Goal: Task Accomplishment & Management: Use online tool/utility

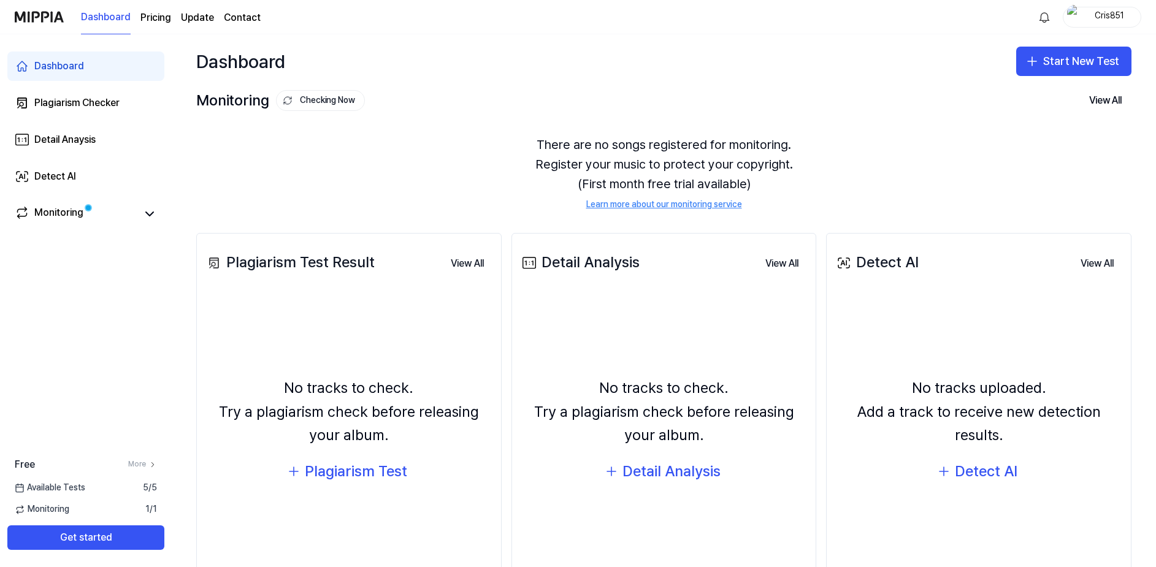
click at [153, 15] on page\) "Pricing" at bounding box center [155, 17] width 31 height 15
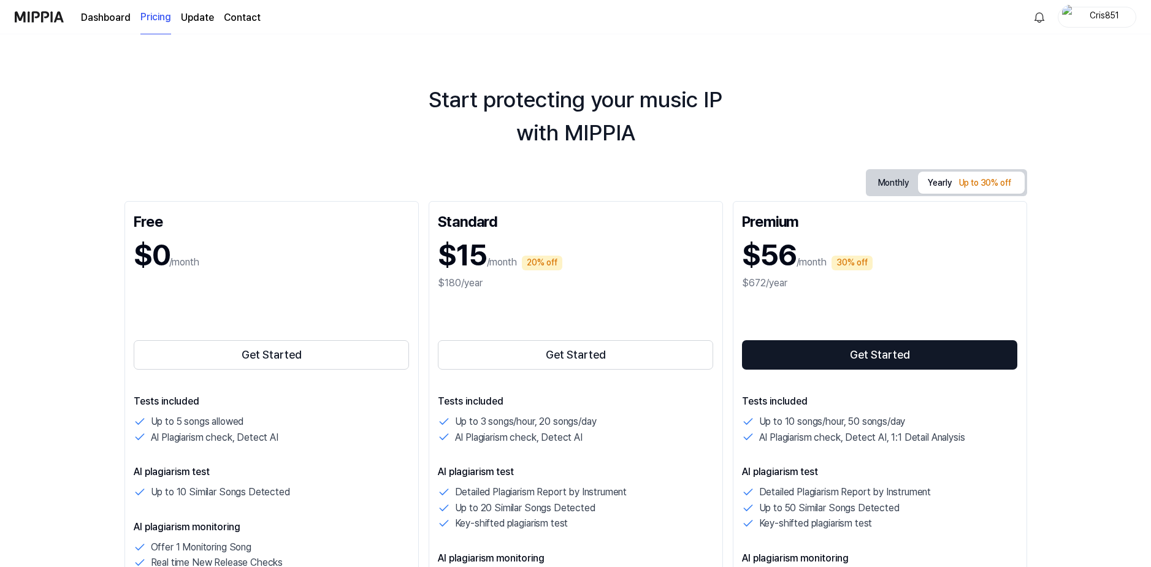
click at [112, 19] on link "Dashboard" at bounding box center [106, 17] width 50 height 15
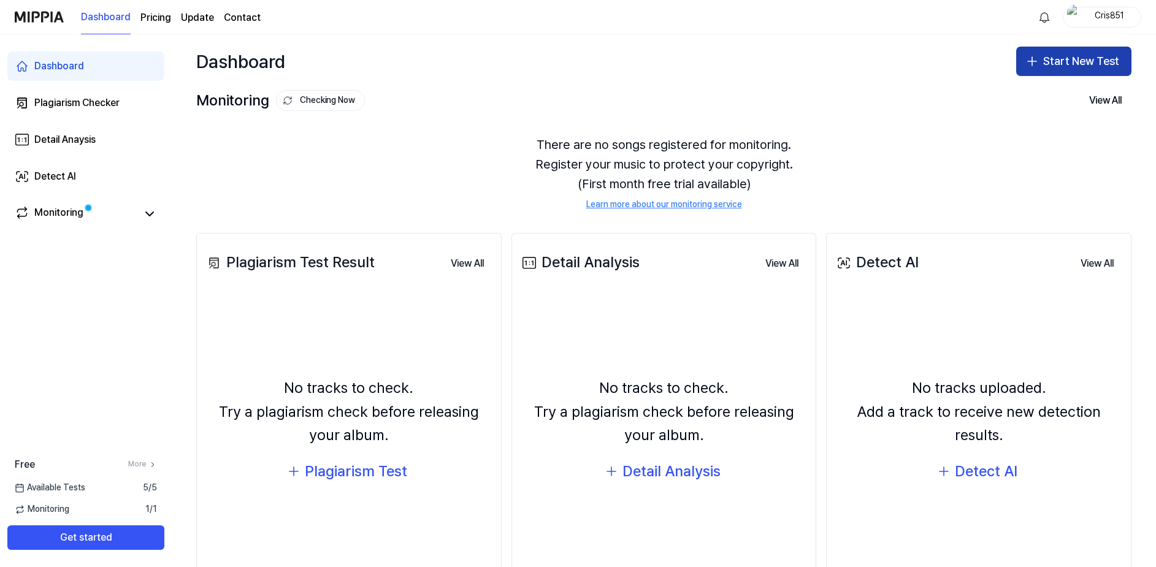
click at [1095, 71] on button "Start New Test" at bounding box center [1073, 61] width 115 height 29
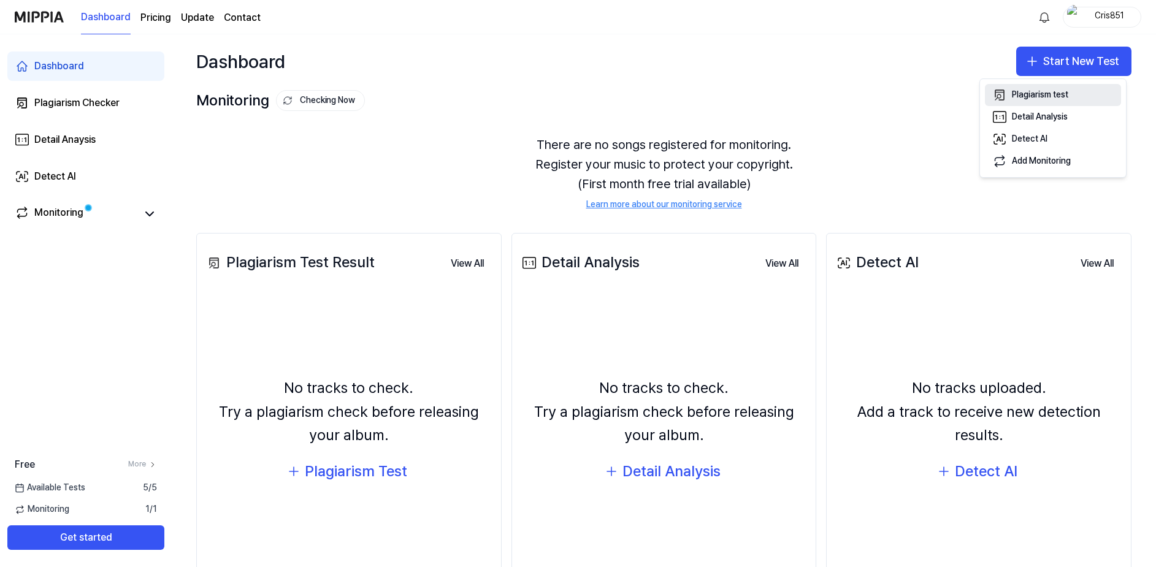
click at [1035, 94] on div "Plagiarism test" at bounding box center [1040, 95] width 56 height 12
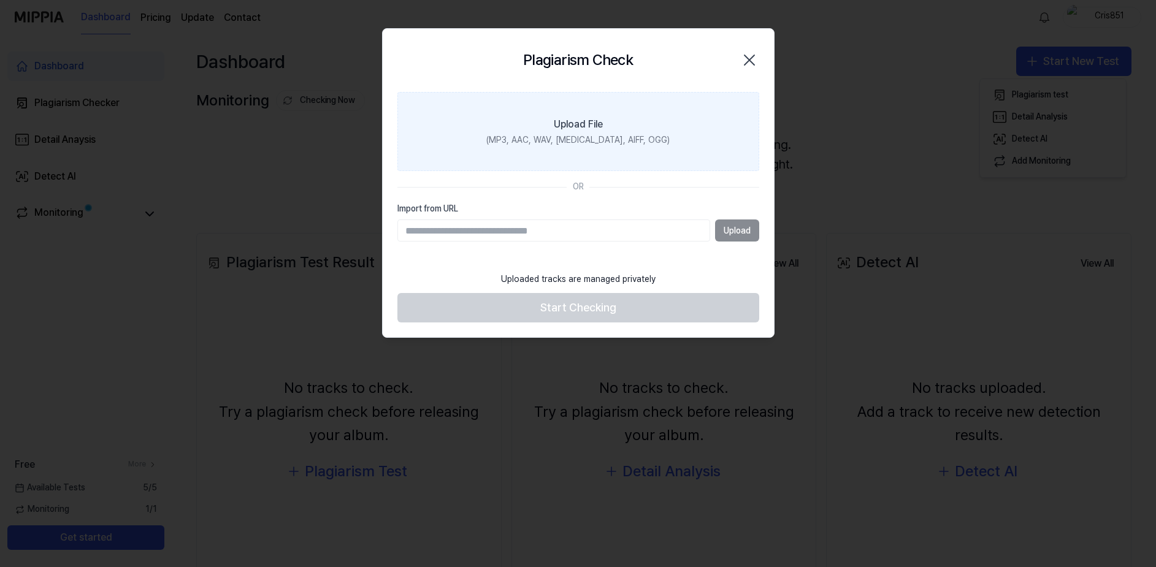
click at [606, 140] on div "(MP3, AAC, WAV, [MEDICAL_DATA], AIFF, OGG)" at bounding box center [577, 140] width 183 height 12
click at [0, 0] on input "Upload File (MP3, AAC, WAV, [MEDICAL_DATA], AIFF, OGG)" at bounding box center [0, 0] width 0 height 0
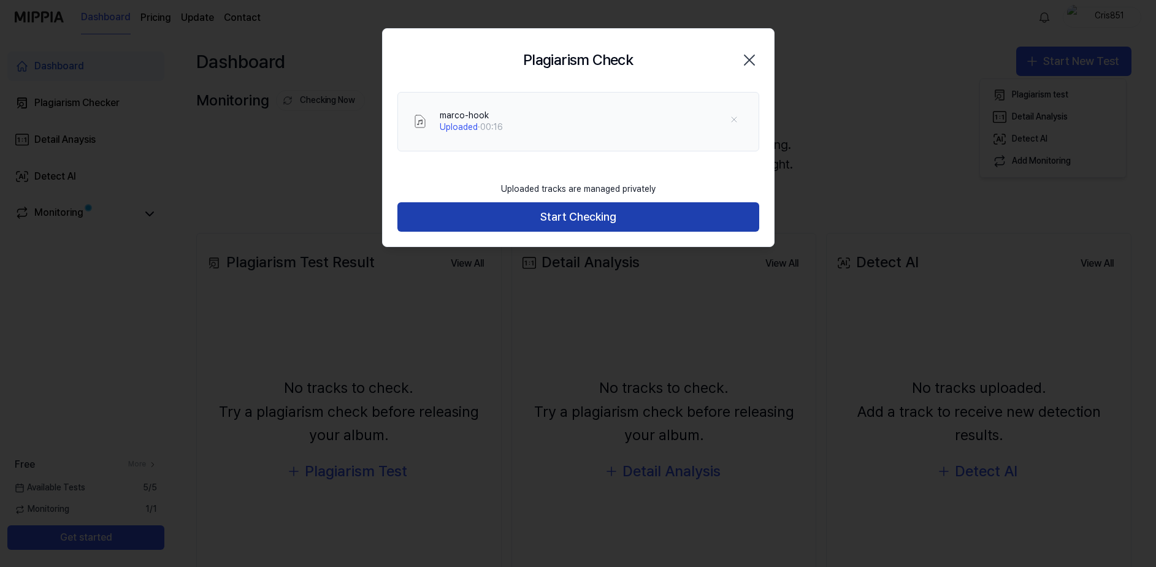
click at [545, 221] on button "Start Checking" at bounding box center [578, 216] width 362 height 29
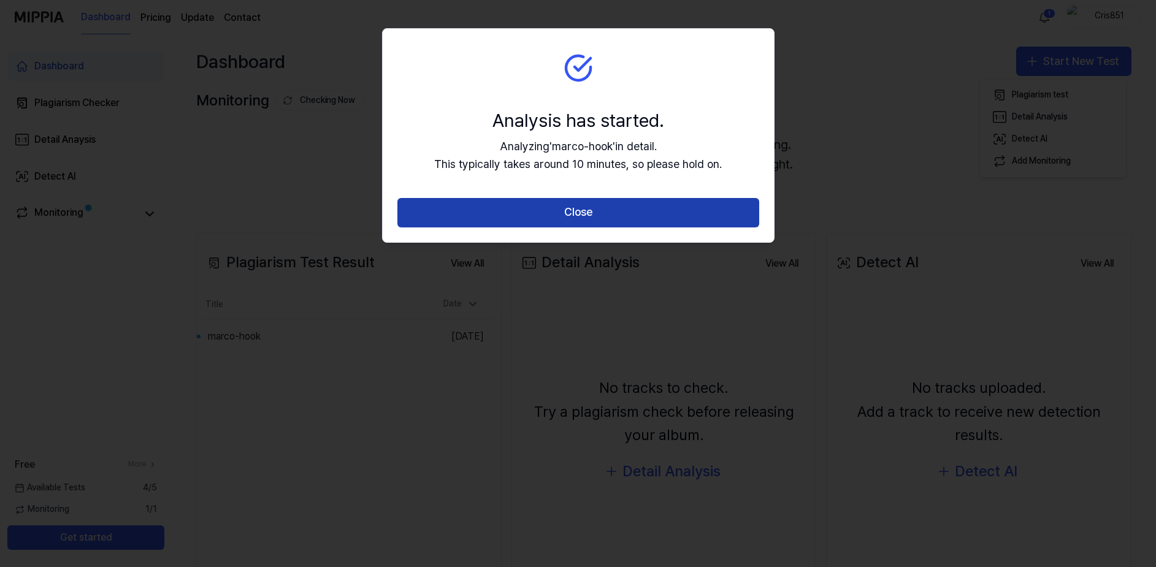
click at [649, 215] on button "Close" at bounding box center [578, 212] width 362 height 29
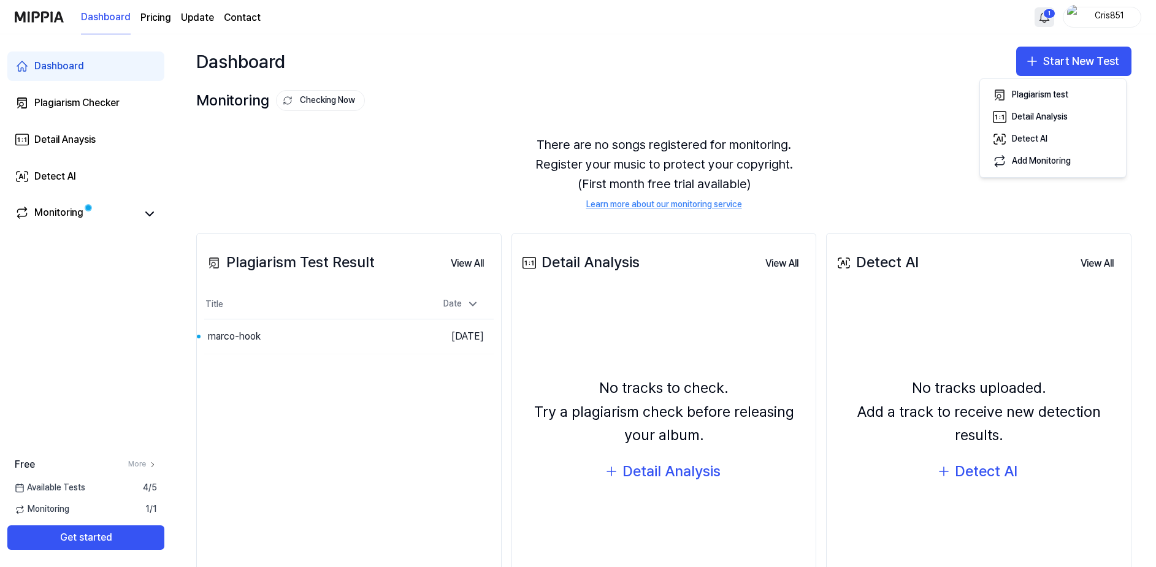
click at [1048, 17] on html "Dashboard Pricing Update Contact 1 Cris851 Dashboard Plagiarism Checker Detail …" at bounding box center [578, 283] width 1156 height 567
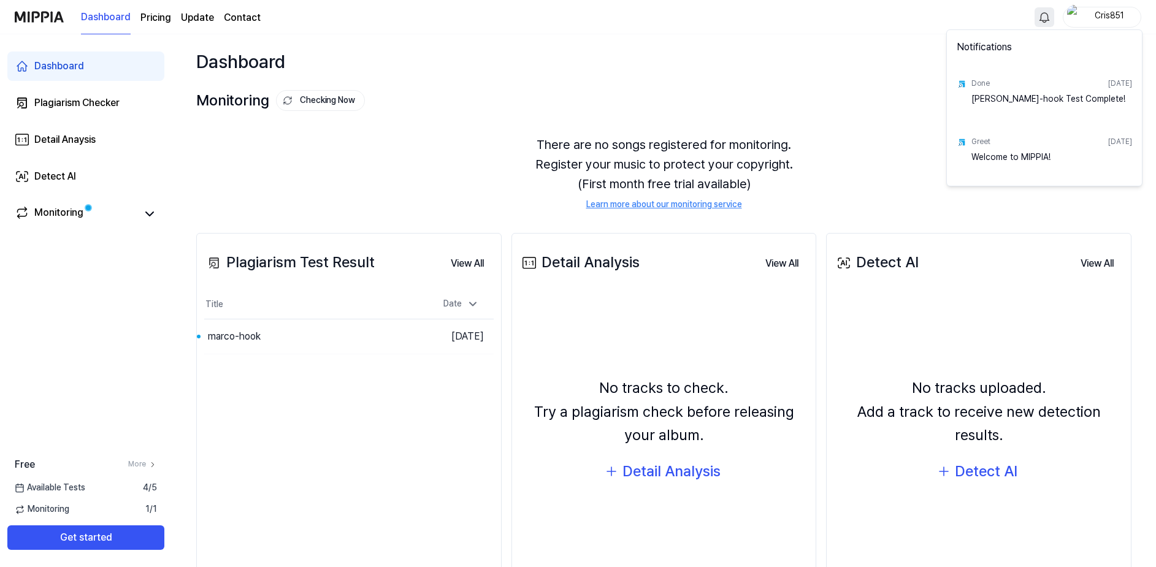
click at [979, 87] on div "Done" at bounding box center [980, 84] width 18 height 10
drag, startPoint x: 975, startPoint y: 81, endPoint x: 913, endPoint y: 82, distance: 62.6
click at [975, 81] on div "Done" at bounding box center [980, 84] width 18 height 10
drag, startPoint x: 287, startPoint y: 337, endPoint x: 279, endPoint y: 338, distance: 8.0
click at [286, 337] on html "Dashboard Pricing Update Contact Cris851 Dashboard Plagiarism Checker Detail An…" at bounding box center [578, 283] width 1156 height 567
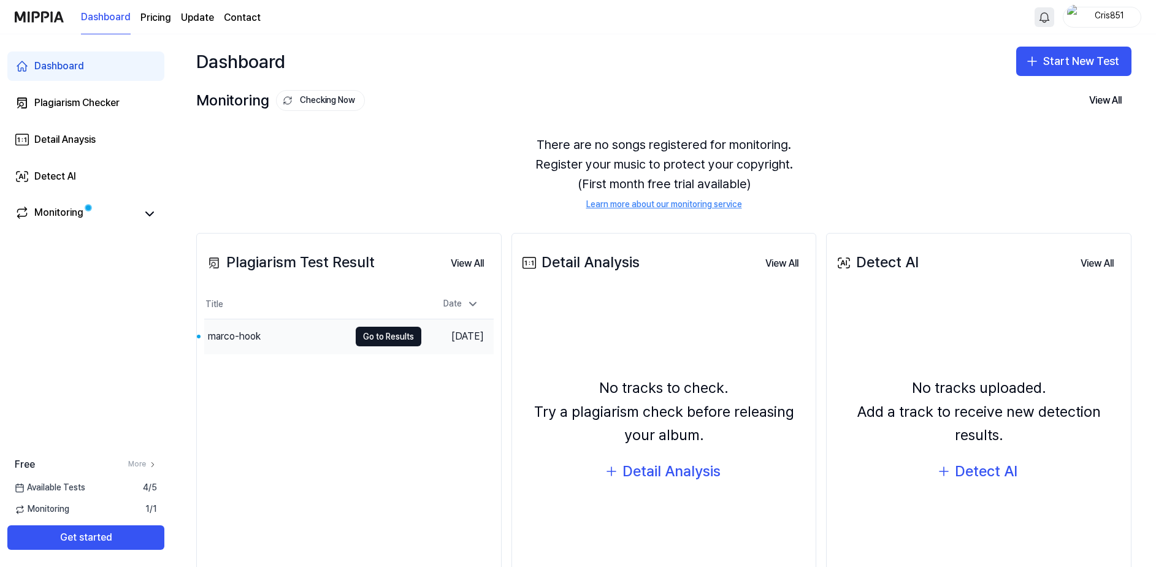
click at [277, 337] on div "marco-hook" at bounding box center [276, 337] width 145 height 34
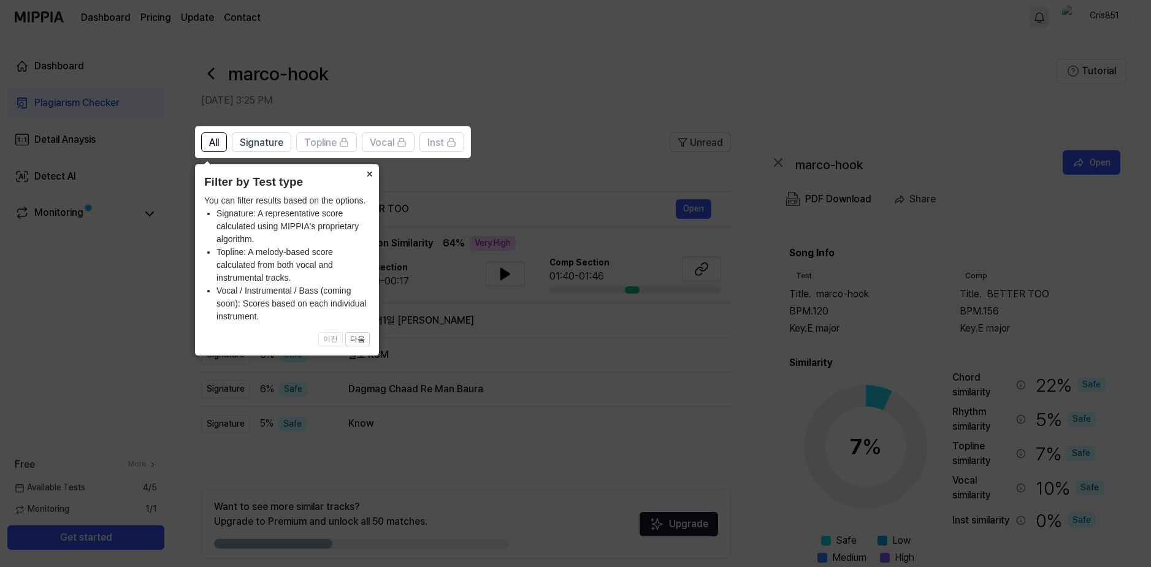
click at [371, 174] on button "×" at bounding box center [369, 172] width 20 height 17
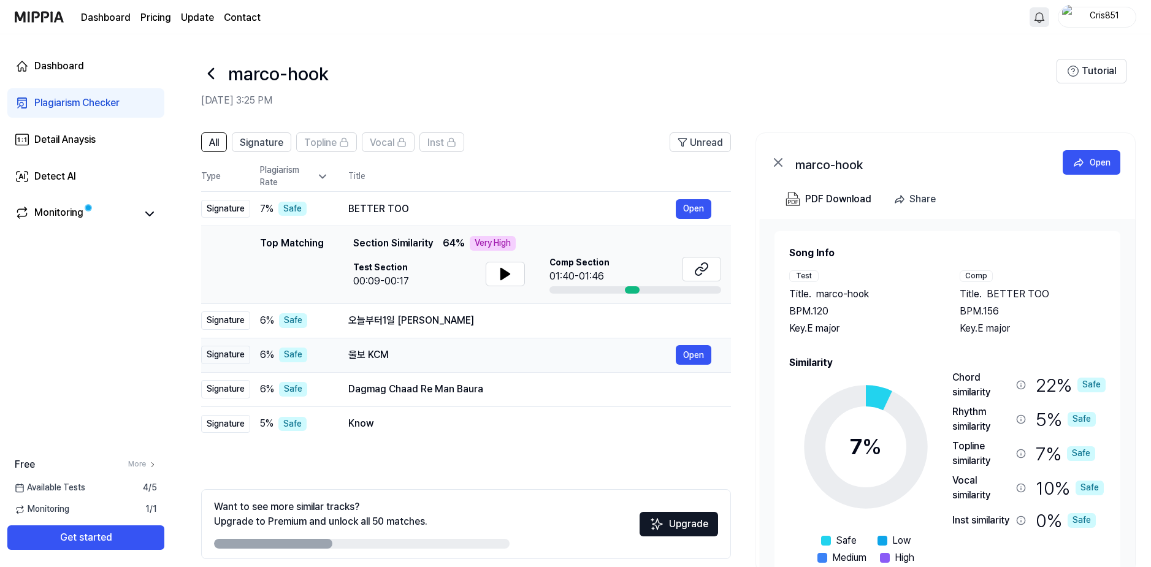
scroll to position [51, 0]
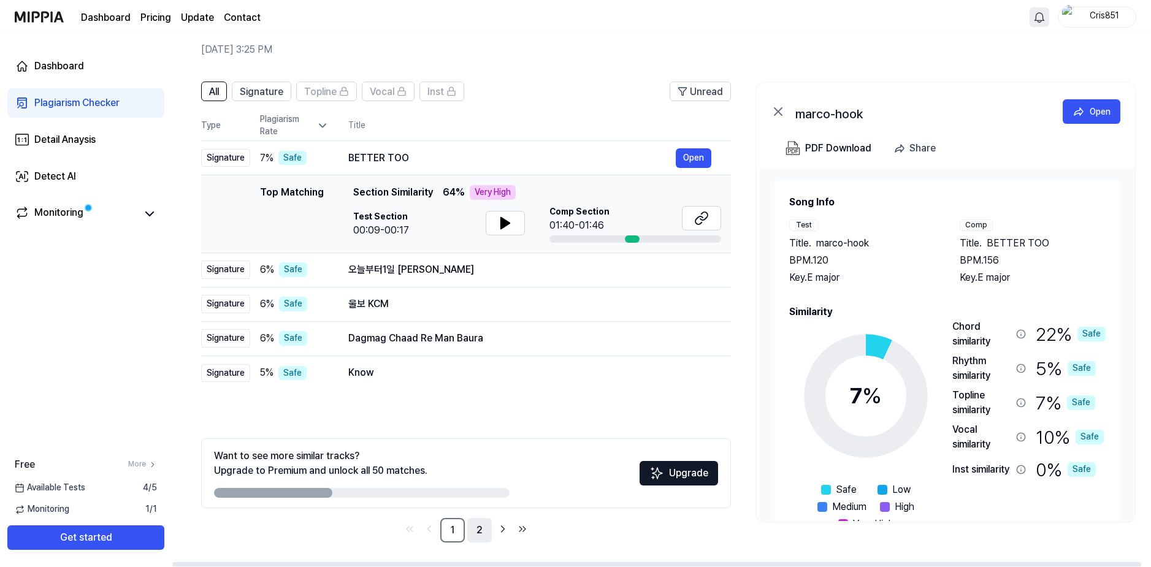
click at [474, 534] on link "2" at bounding box center [479, 530] width 25 height 25
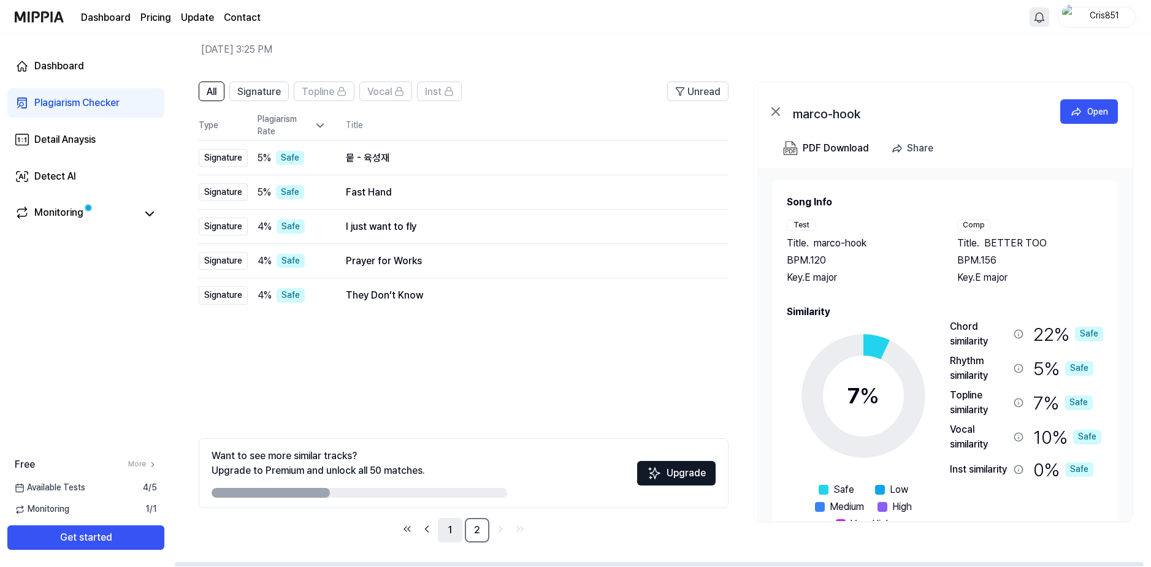
click at [450, 529] on link "1" at bounding box center [450, 530] width 25 height 25
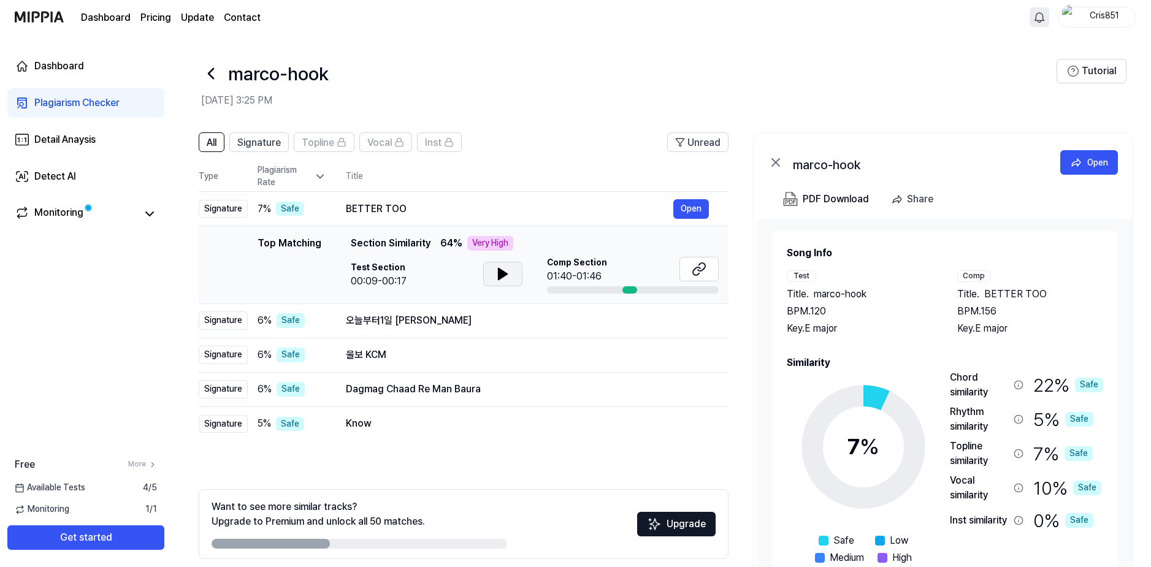
click at [496, 276] on icon at bounding box center [503, 274] width 15 height 15
click at [479, 205] on div "BETTER TOO" at bounding box center [509, 209] width 327 height 15
click at [510, 281] on button at bounding box center [502, 274] width 39 height 25
click at [586, 289] on div at bounding box center [633, 289] width 172 height 7
drag, startPoint x: 590, startPoint y: 289, endPoint x: 667, endPoint y: 296, distance: 77.0
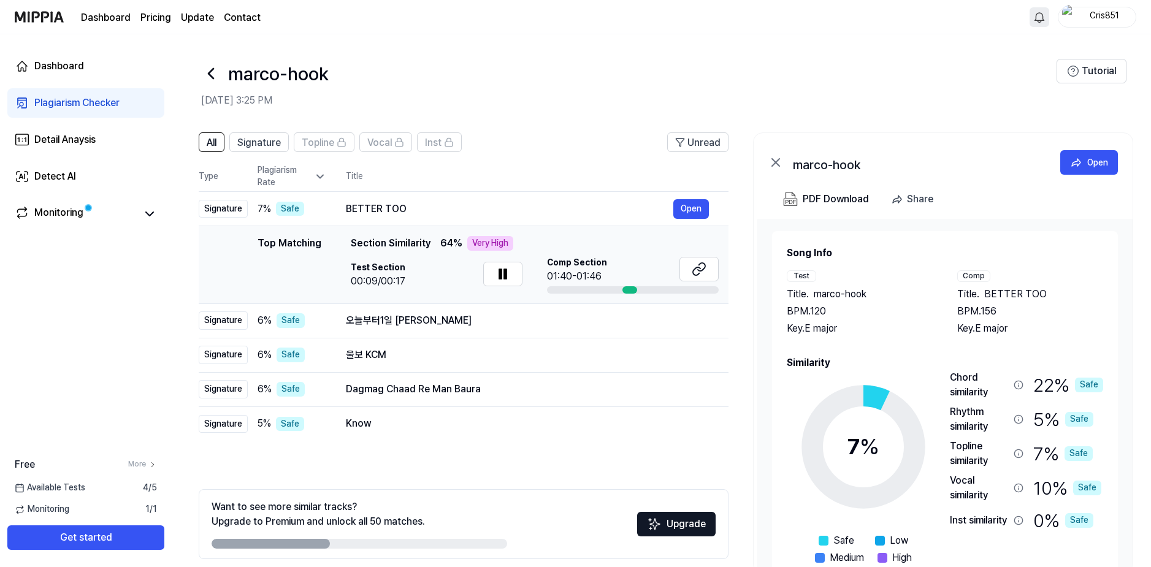
click at [611, 291] on div at bounding box center [633, 289] width 172 height 7
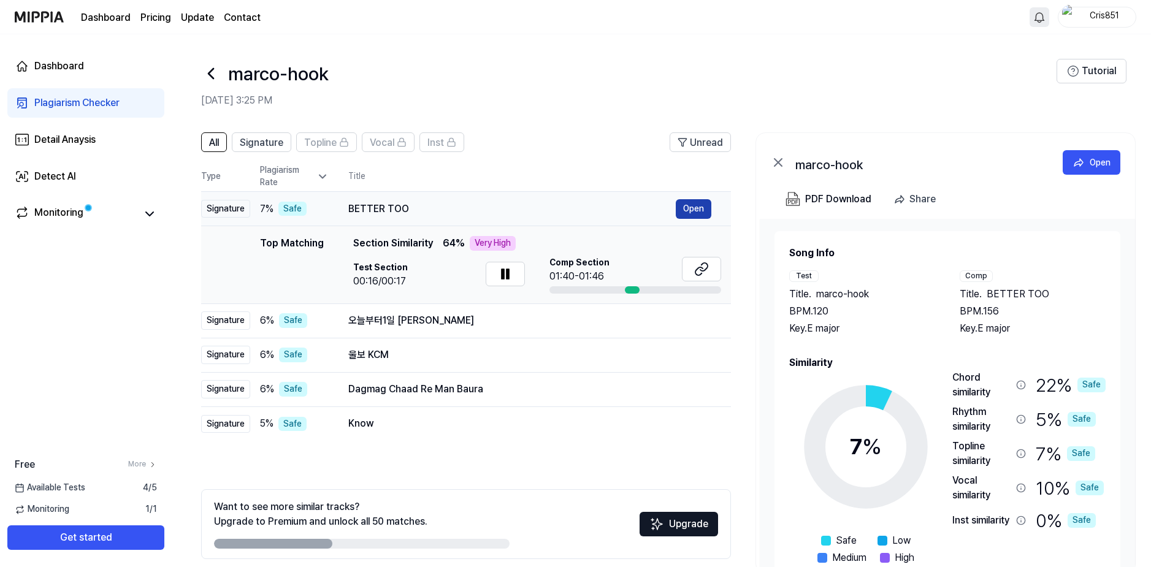
click at [697, 214] on button "Open" at bounding box center [694, 209] width 36 height 20
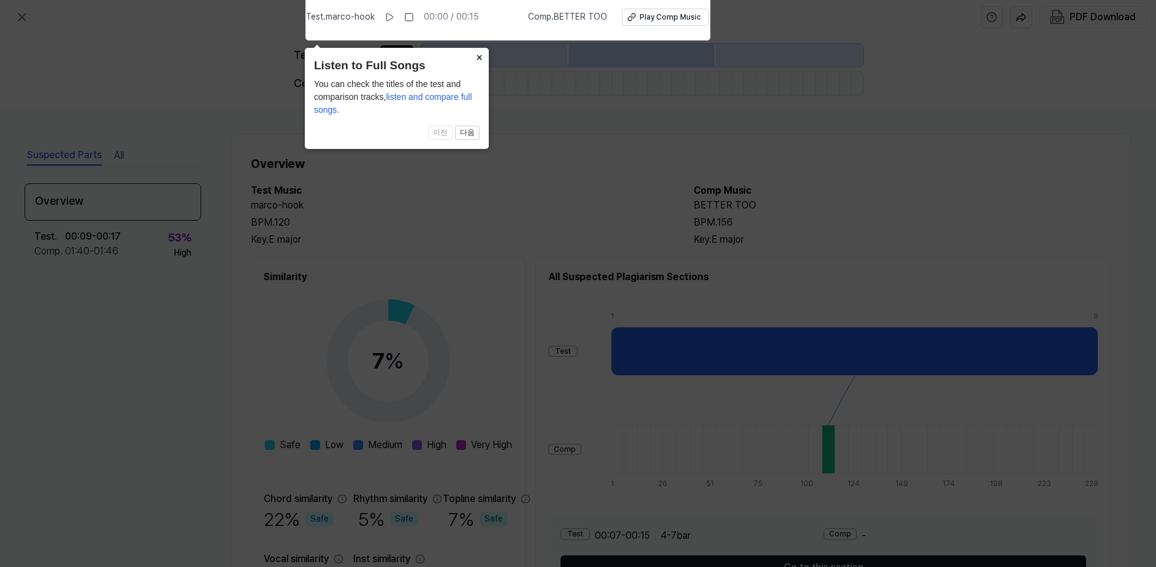
click at [479, 58] on button "×" at bounding box center [479, 56] width 20 height 17
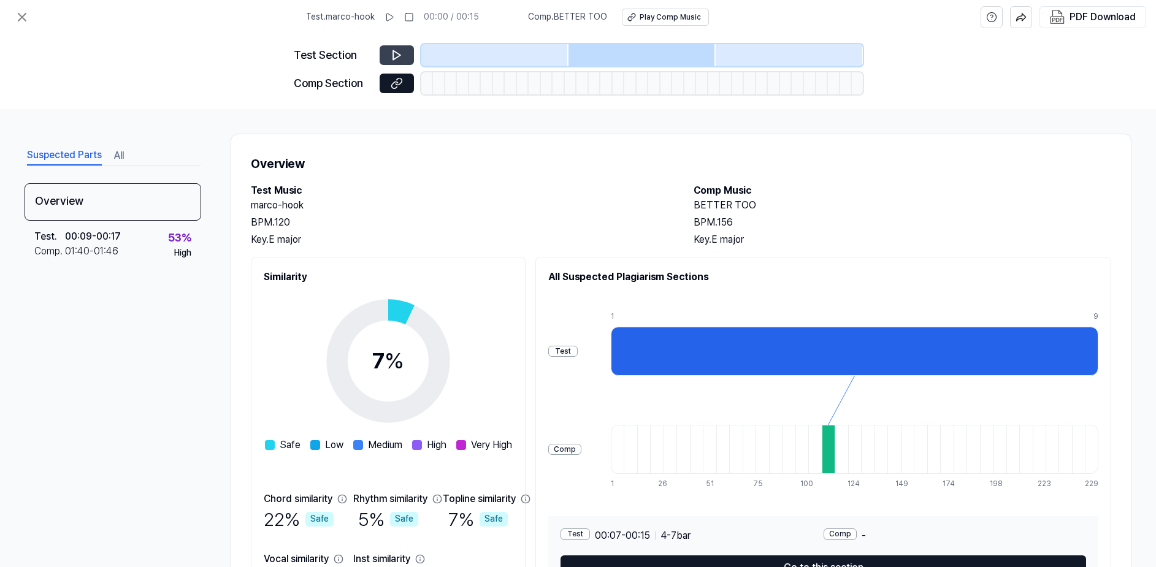
click at [391, 55] on icon at bounding box center [397, 55] width 12 height 12
click at [396, 53] on icon at bounding box center [397, 55] width 12 height 12
click at [393, 17] on icon at bounding box center [390, 17] width 10 height 10
click at [811, 347] on div at bounding box center [855, 351] width 488 height 49
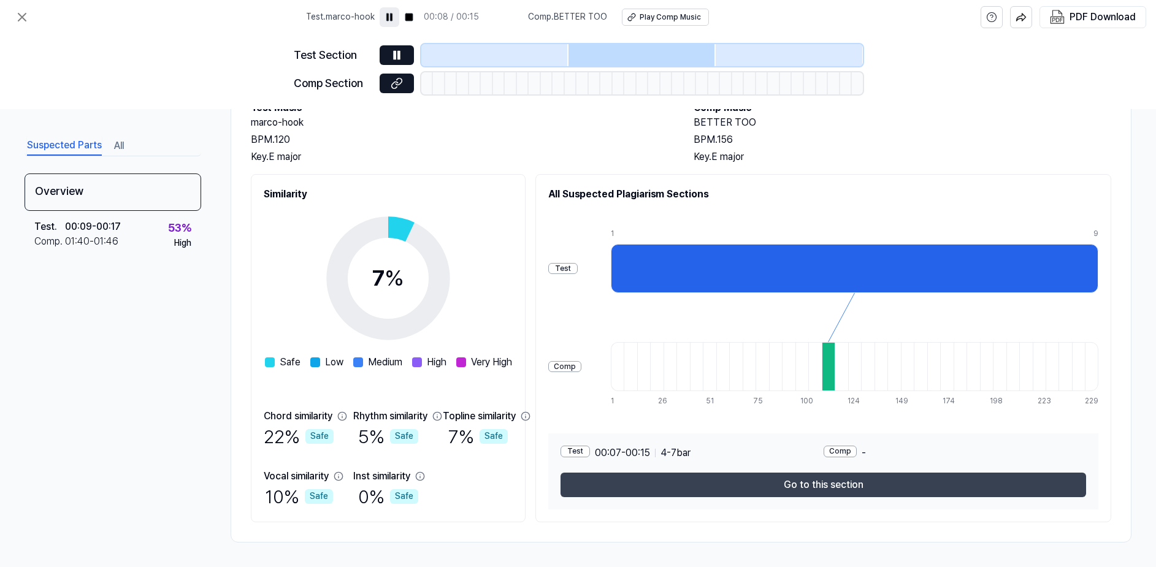
click at [854, 490] on button "Go to this section" at bounding box center [824, 485] width 526 height 25
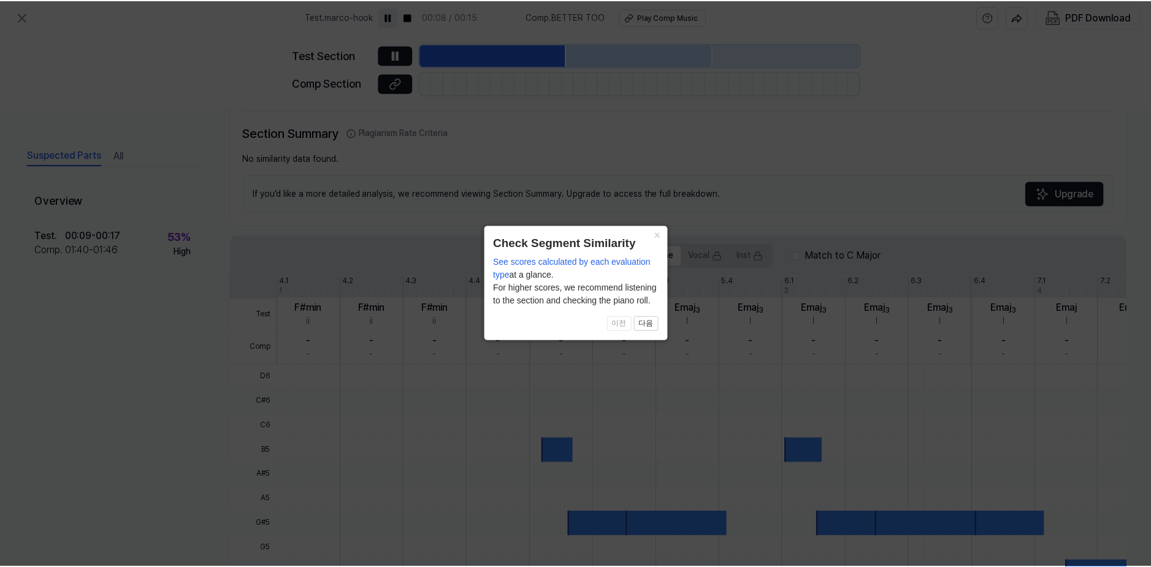
scroll to position [248, 0]
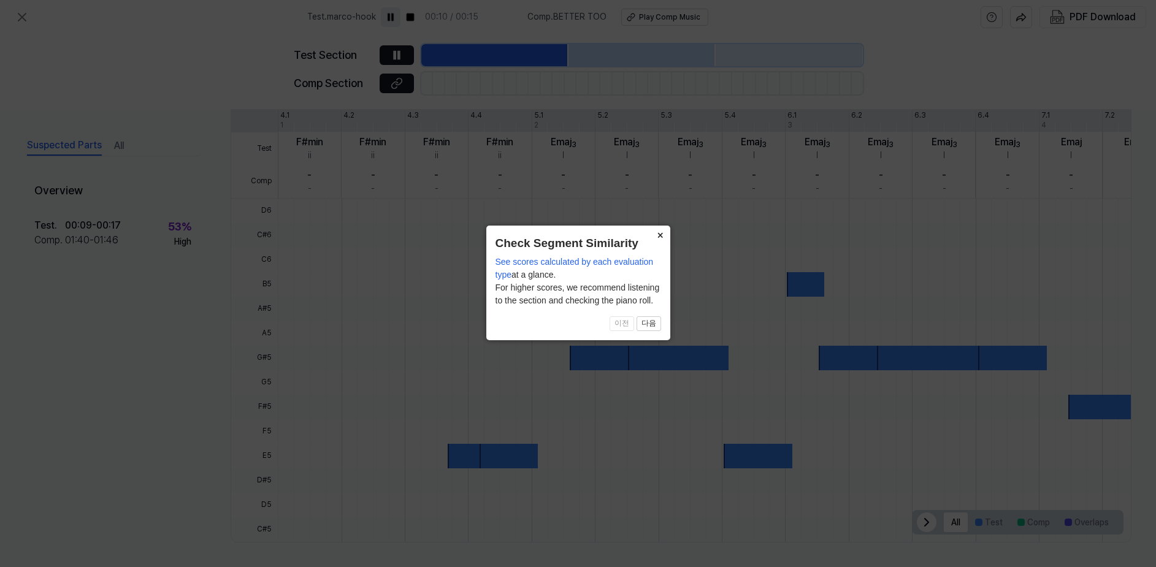
click at [656, 230] on button "×" at bounding box center [661, 234] width 20 height 17
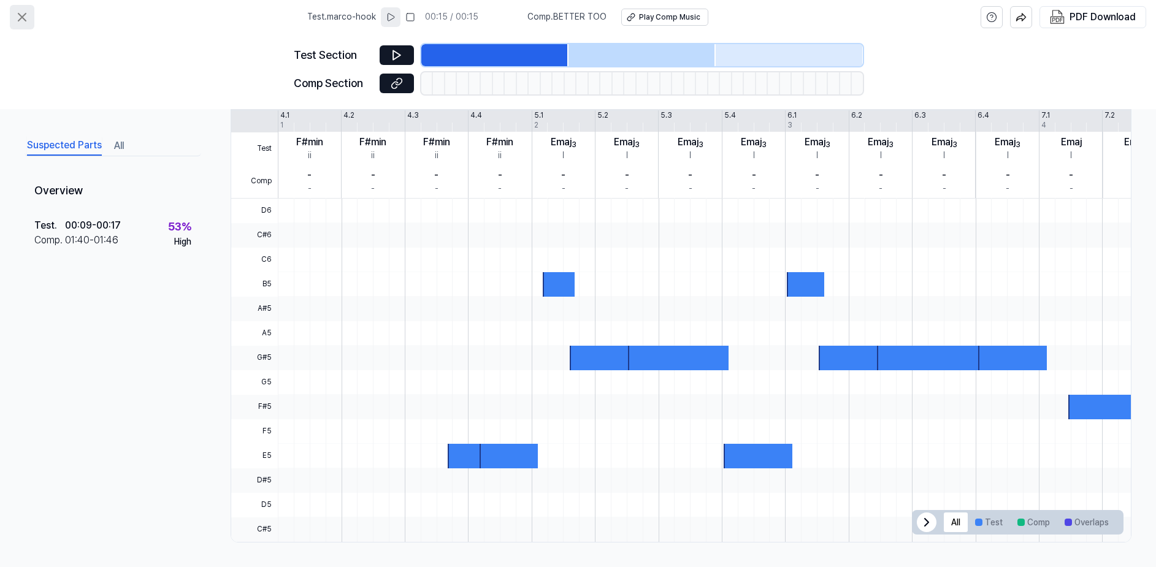
click at [18, 8] on button at bounding box center [22, 17] width 25 height 25
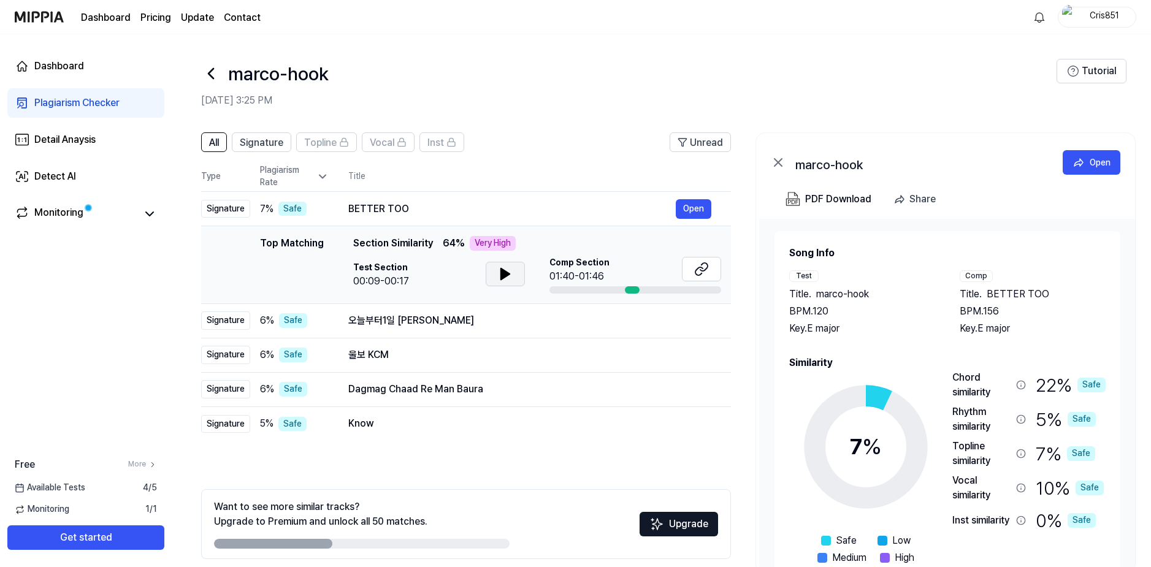
click at [500, 278] on icon at bounding box center [505, 274] width 15 height 15
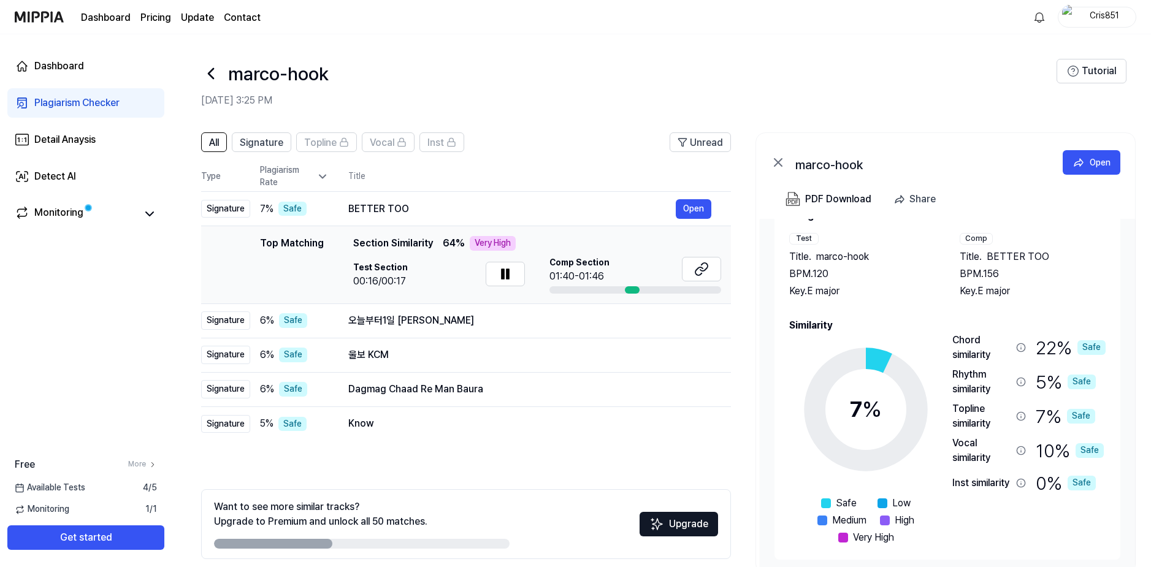
scroll to position [51, 0]
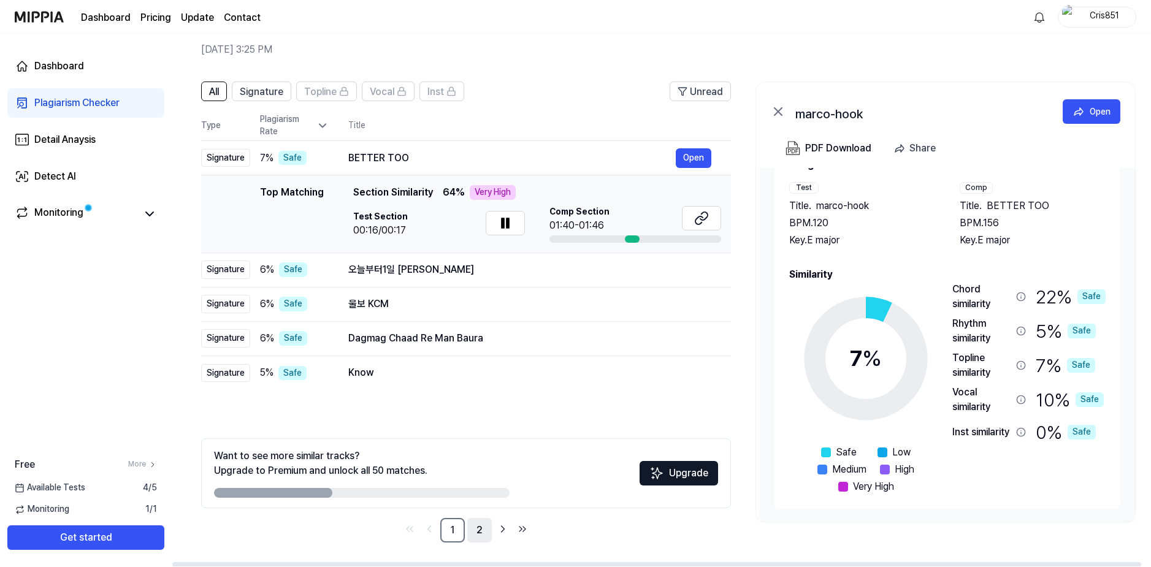
click at [478, 528] on link "2" at bounding box center [479, 530] width 25 height 25
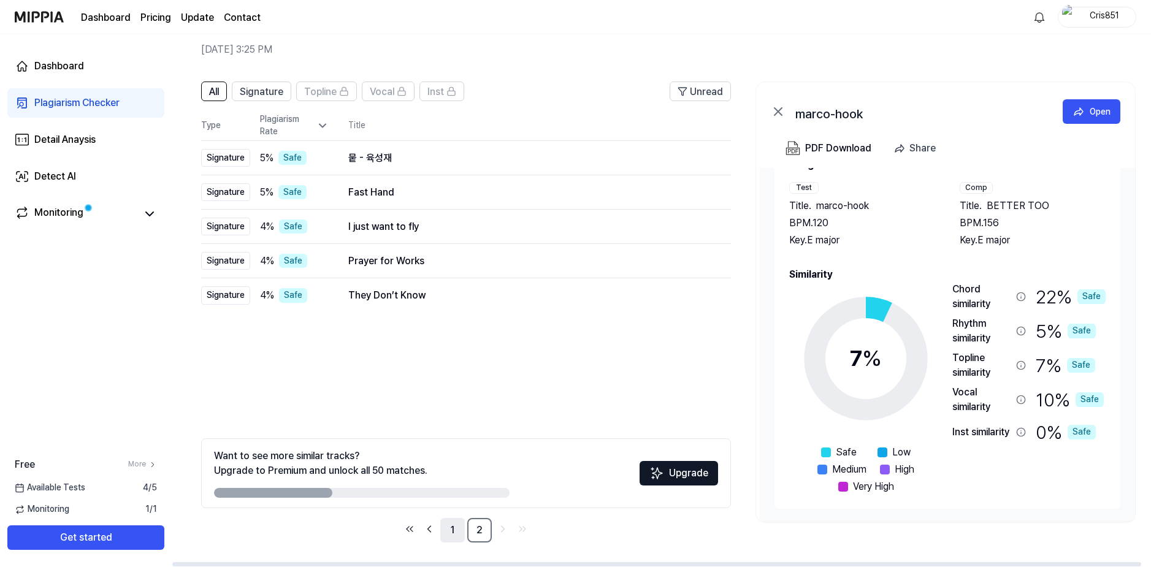
click at [459, 530] on link "1" at bounding box center [452, 530] width 25 height 25
